Goal: Answer question/provide support

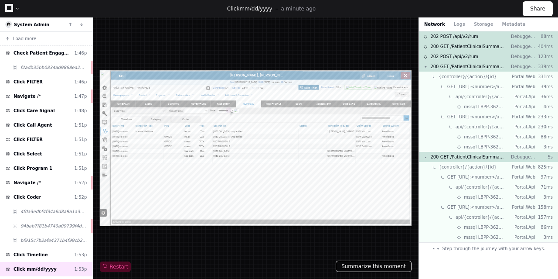
click at [369, 264] on button "Summarize this moment" at bounding box center [374, 265] width 76 height 11
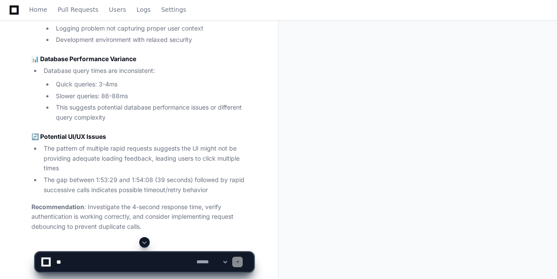
scroll to position [615, 0]
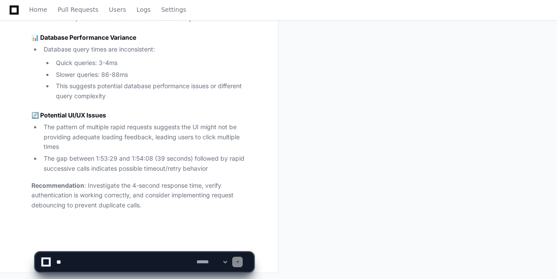
click at [91, 261] on textarea at bounding box center [125, 261] width 140 height 19
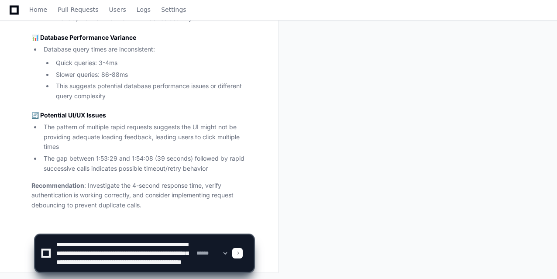
scroll to position [11, 0]
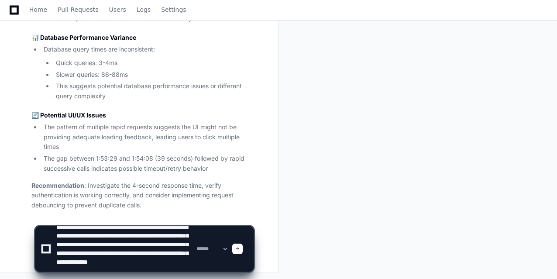
paste textarea "**********"
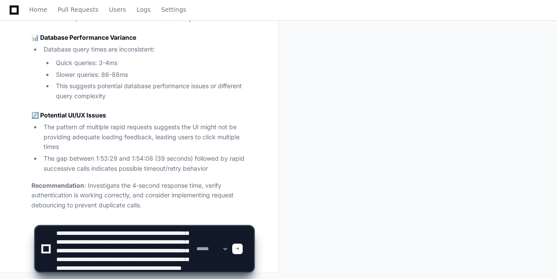
scroll to position [20, 0]
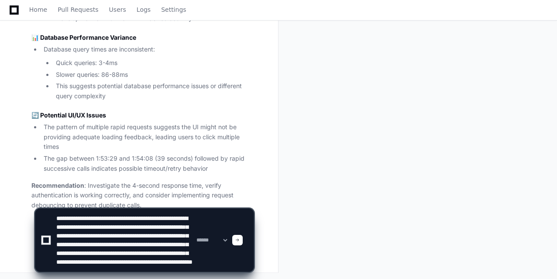
paste textarea "**********"
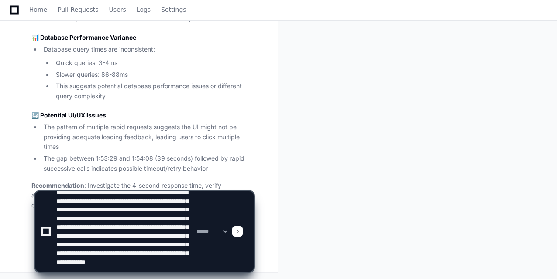
scroll to position [38, 0]
paste textarea "**********"
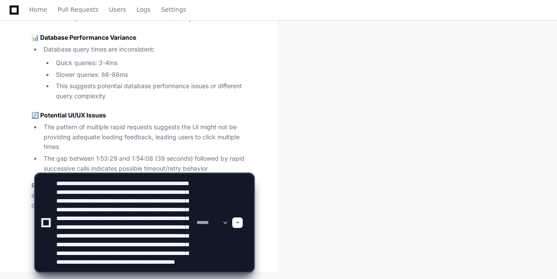
scroll to position [46, 0]
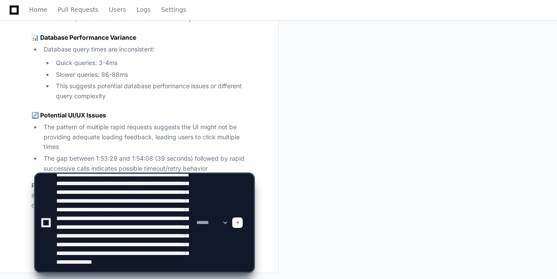
type textarea "**********"
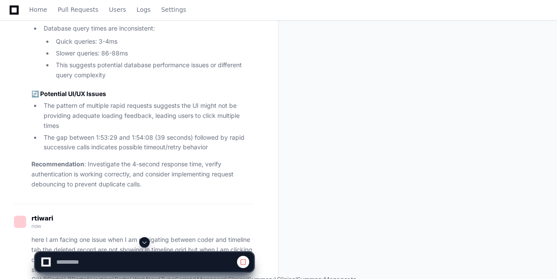
scroll to position [629, 0]
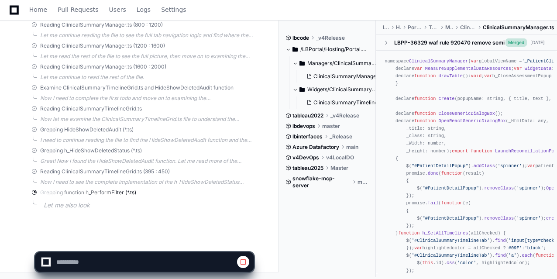
scroll to position [1110, 0]
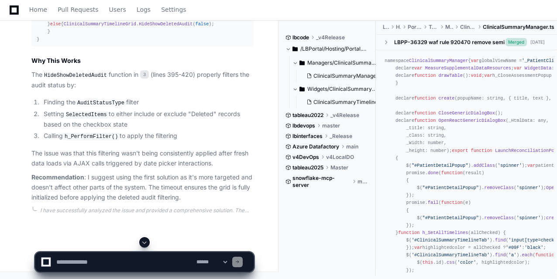
scroll to position [2059, 0]
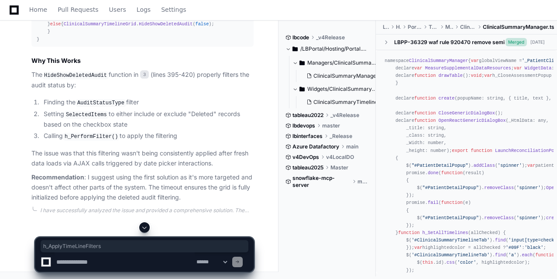
copy span "h_ApplyTimeLineFilters"
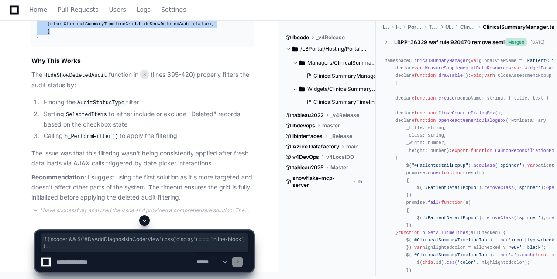
drag, startPoint x: 45, startPoint y: 167, endPoint x: 75, endPoint y: 207, distance: 49.8
click at [75, 43] on div "function h_ApplyTimeLineFilters ( iscoder : boolean ) { var { selectedView, sel…" at bounding box center [143, 9] width 212 height 67
copy div "if (iscoder && $( '#DvAddDiagnosisInCoderView' ). css ( 'display' ) === 'inline…"
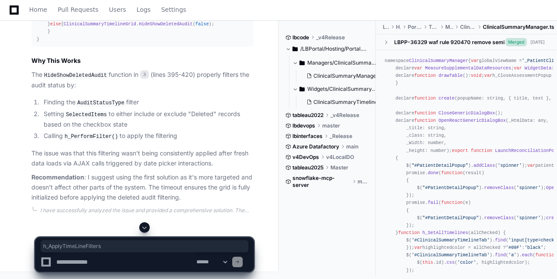
copy span "h_ApplyTimeLineFilters"
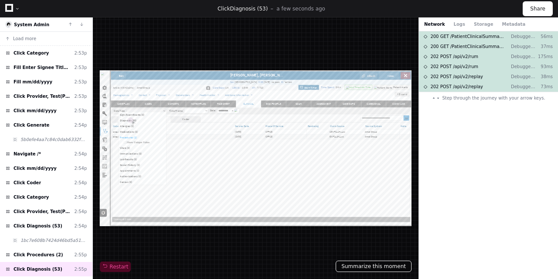
click at [363, 267] on button "Summarize this moment" at bounding box center [374, 265] width 76 height 11
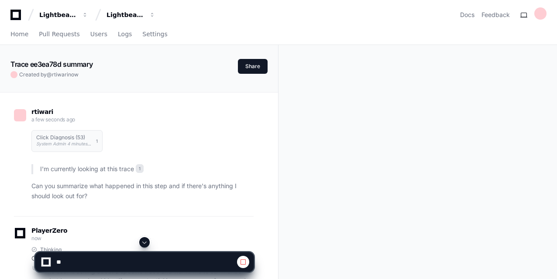
click at [263, 210] on div "rtiwari a few seconds ago Click Diagnosis (53) System Admin 4 minutes ago 1 I'm…" at bounding box center [138, 203] width 257 height 223
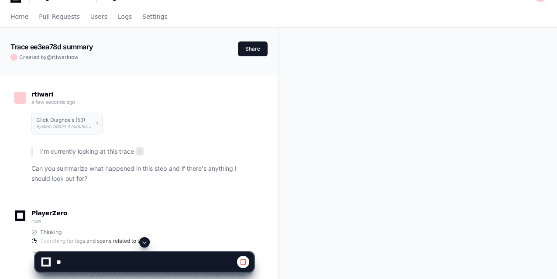
scroll to position [142, 0]
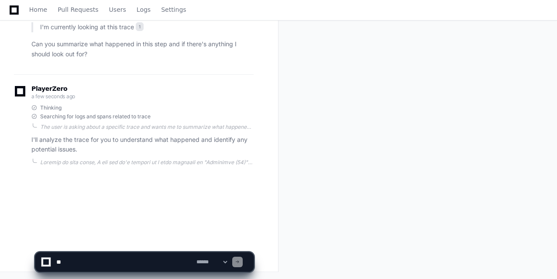
click at [104, 258] on textarea at bounding box center [125, 261] width 140 height 19
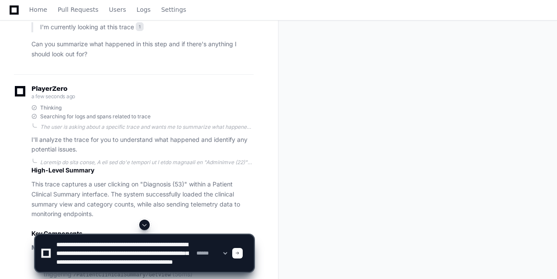
scroll to position [11, 0]
click at [120, 261] on textarea at bounding box center [125, 253] width 140 height 37
click at [98, 267] on textarea at bounding box center [125, 253] width 140 height 37
paste textarea "**********"
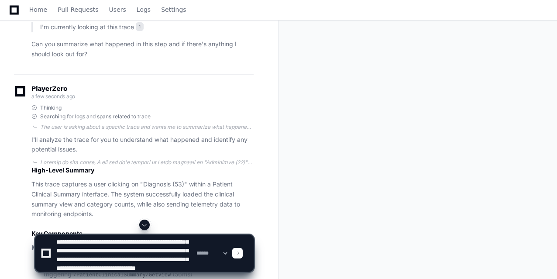
scroll to position [20, 0]
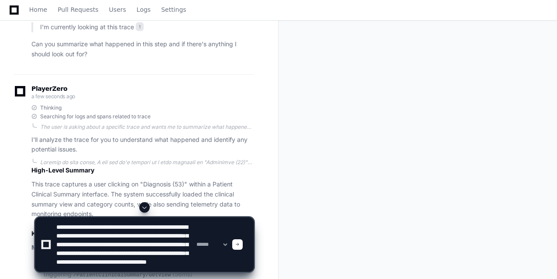
paste textarea "**********"
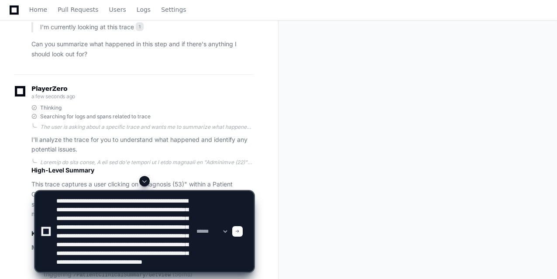
scroll to position [38, 0]
type textarea "**********"
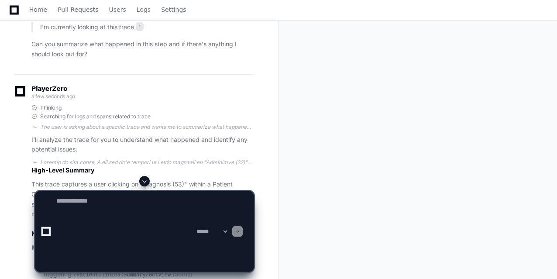
scroll to position [0, 0]
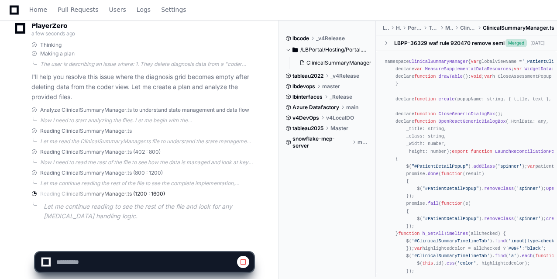
scroll to position [913, 0]
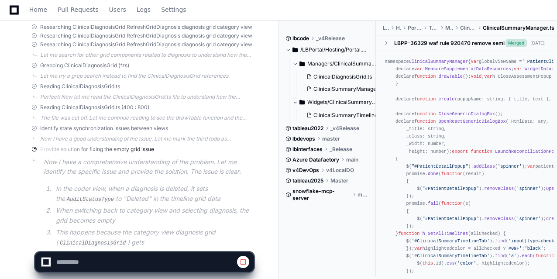
scroll to position [1257, 0]
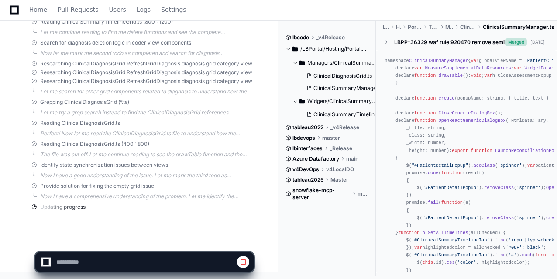
scroll to position [1200, 0]
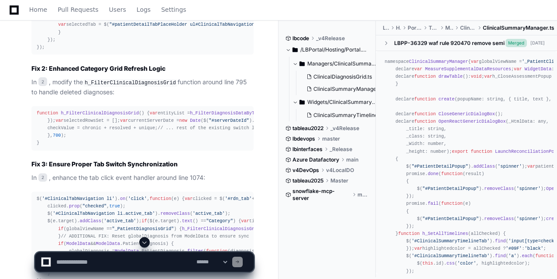
scroll to position [1759, 0]
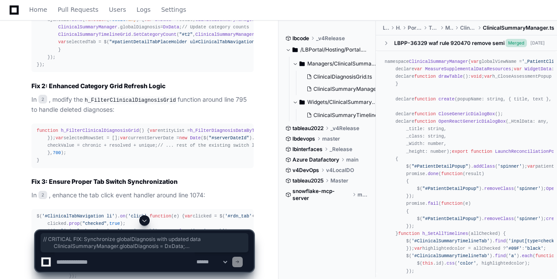
drag, startPoint x: 52, startPoint y: 113, endPoint x: 203, endPoint y: 182, distance: 166.5
click at [203, 68] on div "ajaxCall. done ( function ( result : boolean ) { h_UpdateRowsOnValueChange (row…" at bounding box center [143, 39] width 212 height 60
copy div "// CRITICAL FIX: Synchronize globalDiagnosis with updated data ClinicalSummaryM…"
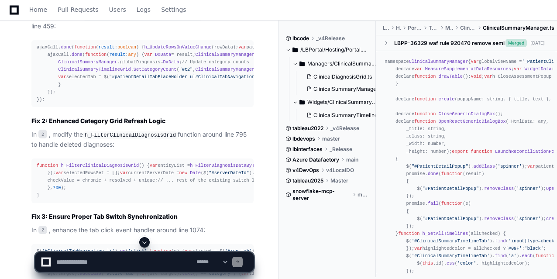
scroll to position [1706, 0]
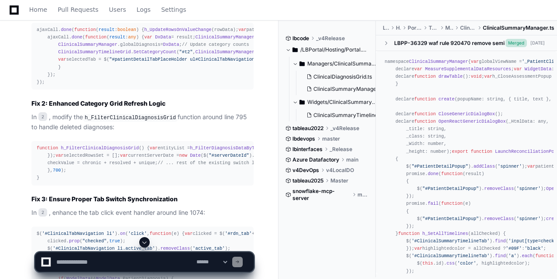
scroll to position [1759, 0]
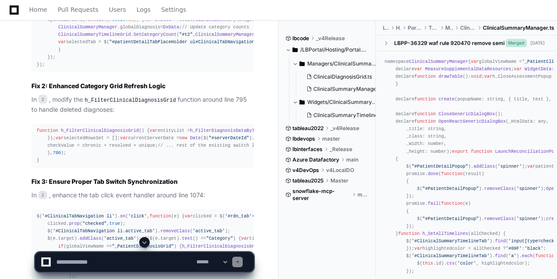
click at [96, 264] on textarea at bounding box center [125, 261] width 140 height 19
click at [418, 44] on span "ClinicalSummaryManager" at bounding box center [447, 41] width 59 height 5
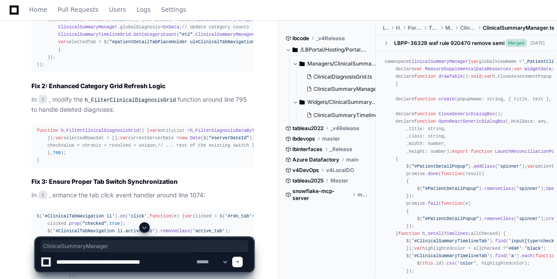
click at [418, 44] on span "ClinicalSummaryManager" at bounding box center [447, 41] width 59 height 5
click at [174, 262] on textarea at bounding box center [125, 261] width 140 height 19
paste textarea "**********"
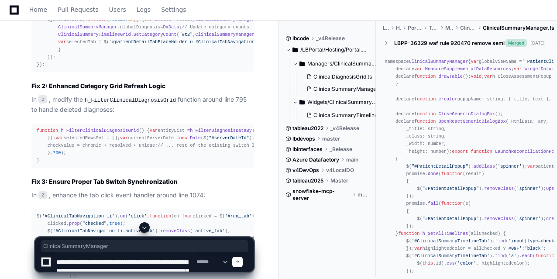
scroll to position [11, 0]
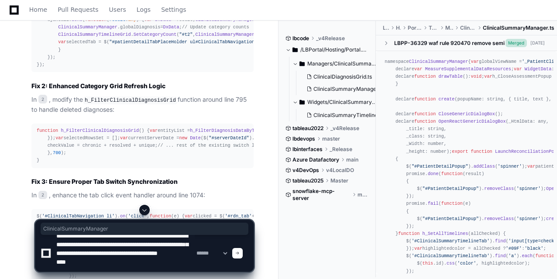
drag, startPoint x: 56, startPoint y: 249, endPoint x: 155, endPoint y: 260, distance: 100.0
click at [155, 260] on textarea at bounding box center [125, 253] width 140 height 37
click at [94, 266] on textarea at bounding box center [125, 253] width 140 height 37
paste textarea "**********"
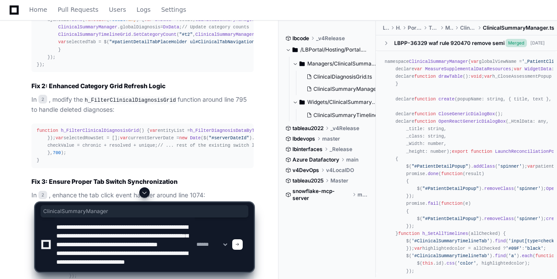
scroll to position [20, 0]
type textarea "**********"
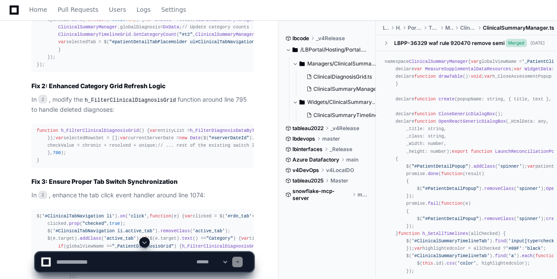
scroll to position [0, 0]
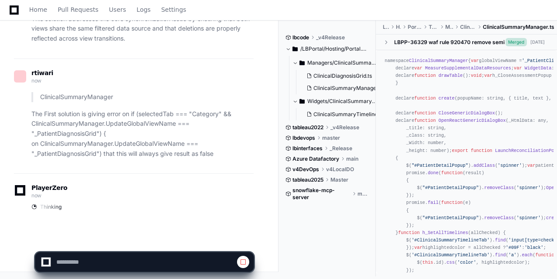
scroll to position [2654, 0]
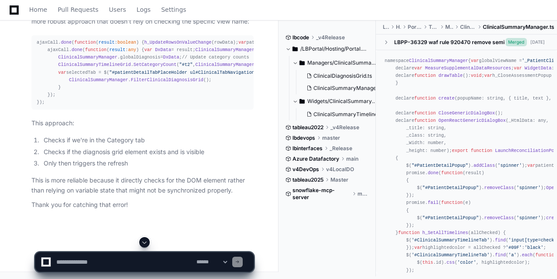
scroll to position [2951, 0]
click at [248, 210] on article "You're absolutely correct! I made an error in the property name. UpdateGlobalVi…" at bounding box center [142, 22] width 222 height 376
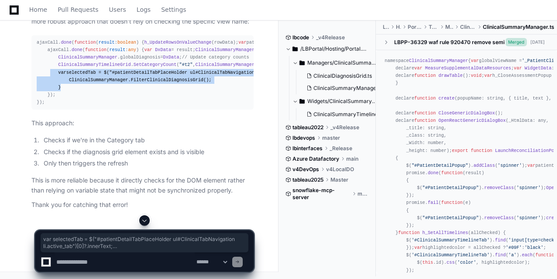
drag, startPoint x: 49, startPoint y: 153, endPoint x: 90, endPoint y: 186, distance: 52.8
click at [90, 106] on div "ajaxCall. done ( function ( result : boolean ) { h_UpdateRowsOnValueChange (row…" at bounding box center [143, 72] width 212 height 67
copy div "var selectedTab = $( "#patientDetailTabPlaceHolder ul#ClinicalTabNavigation li.…"
